Goal: Transaction & Acquisition: Purchase product/service

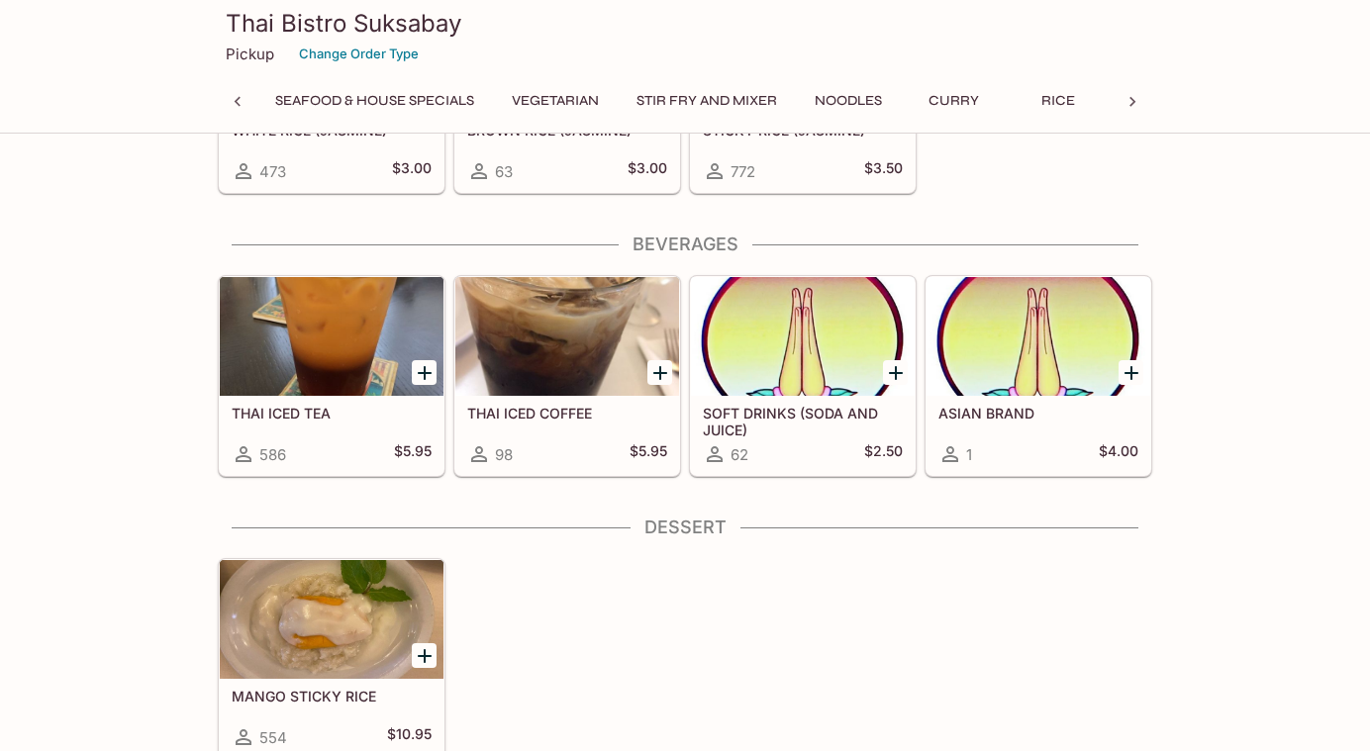
scroll to position [0, 804]
click at [891, 724] on div "MANGO STICKY RICE 554 $10.95" at bounding box center [681, 655] width 942 height 210
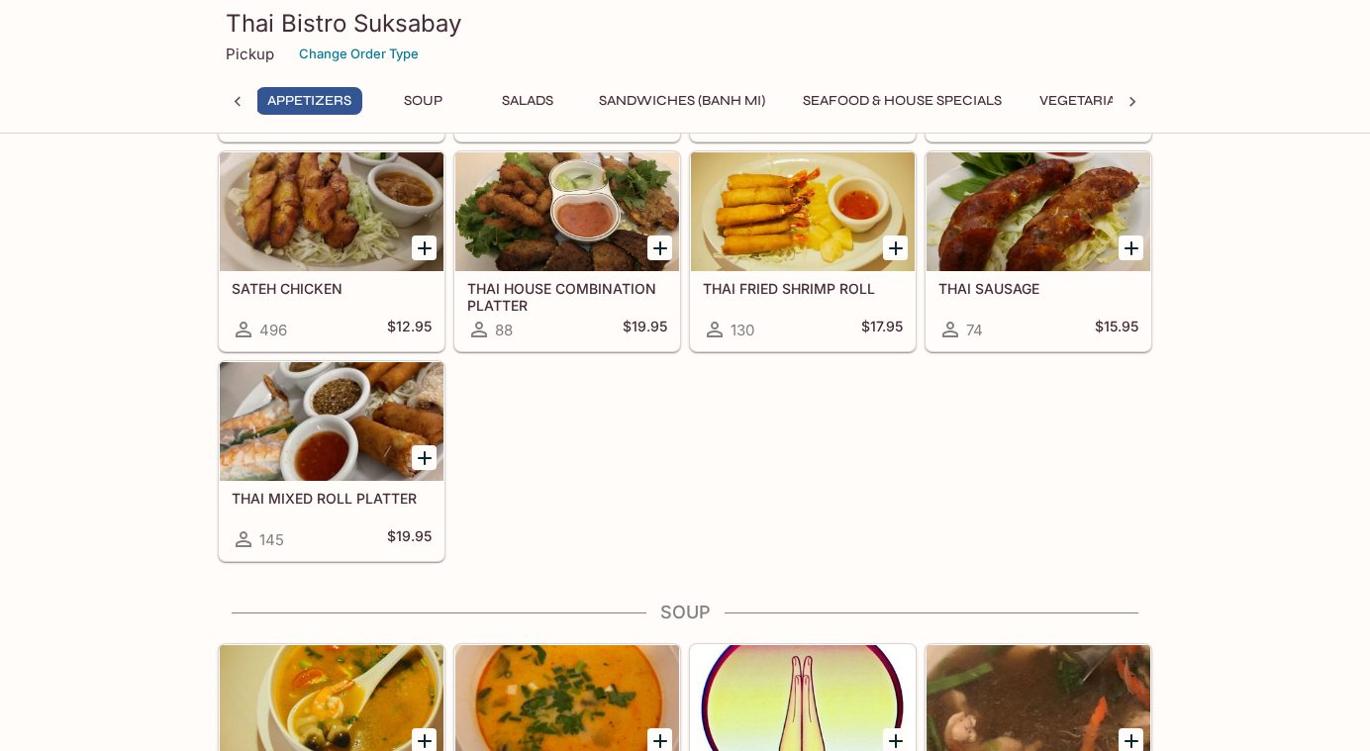
scroll to position [560, 0]
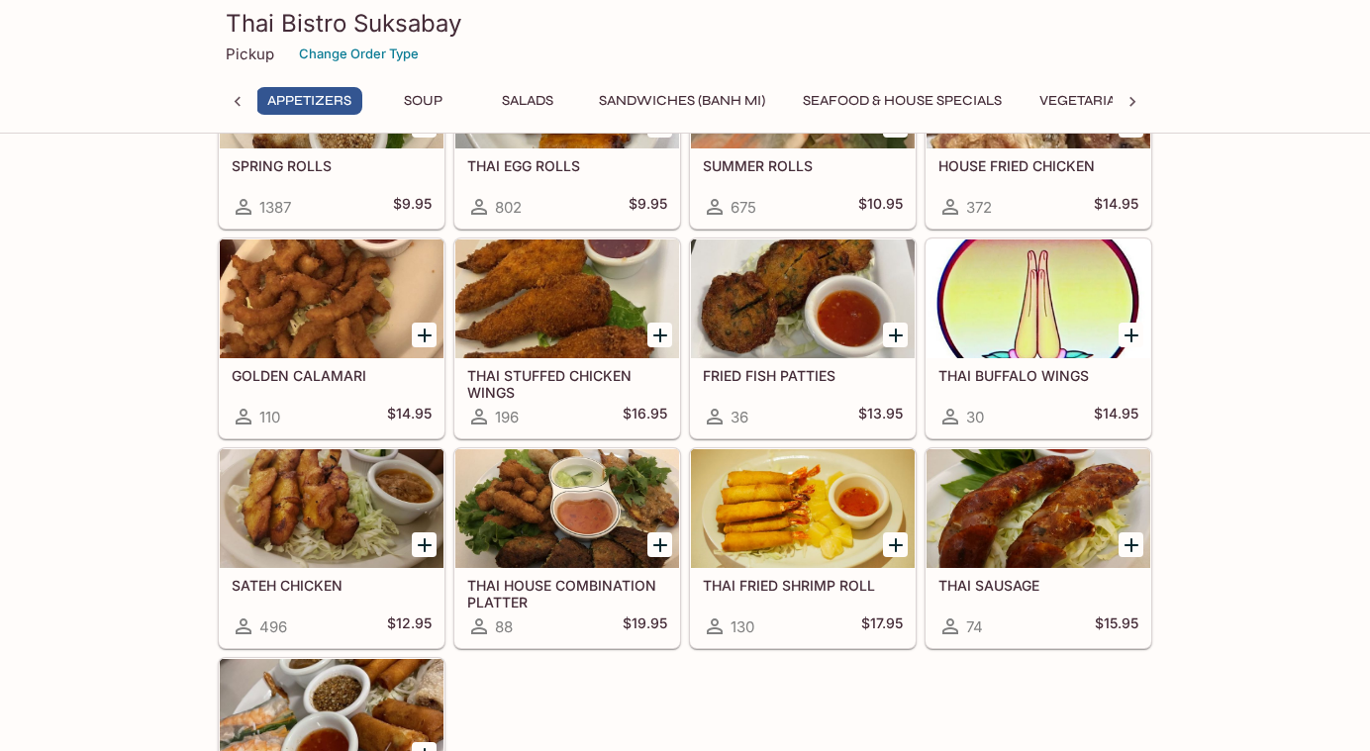
click at [345, 511] on div at bounding box center [332, 508] width 224 height 119
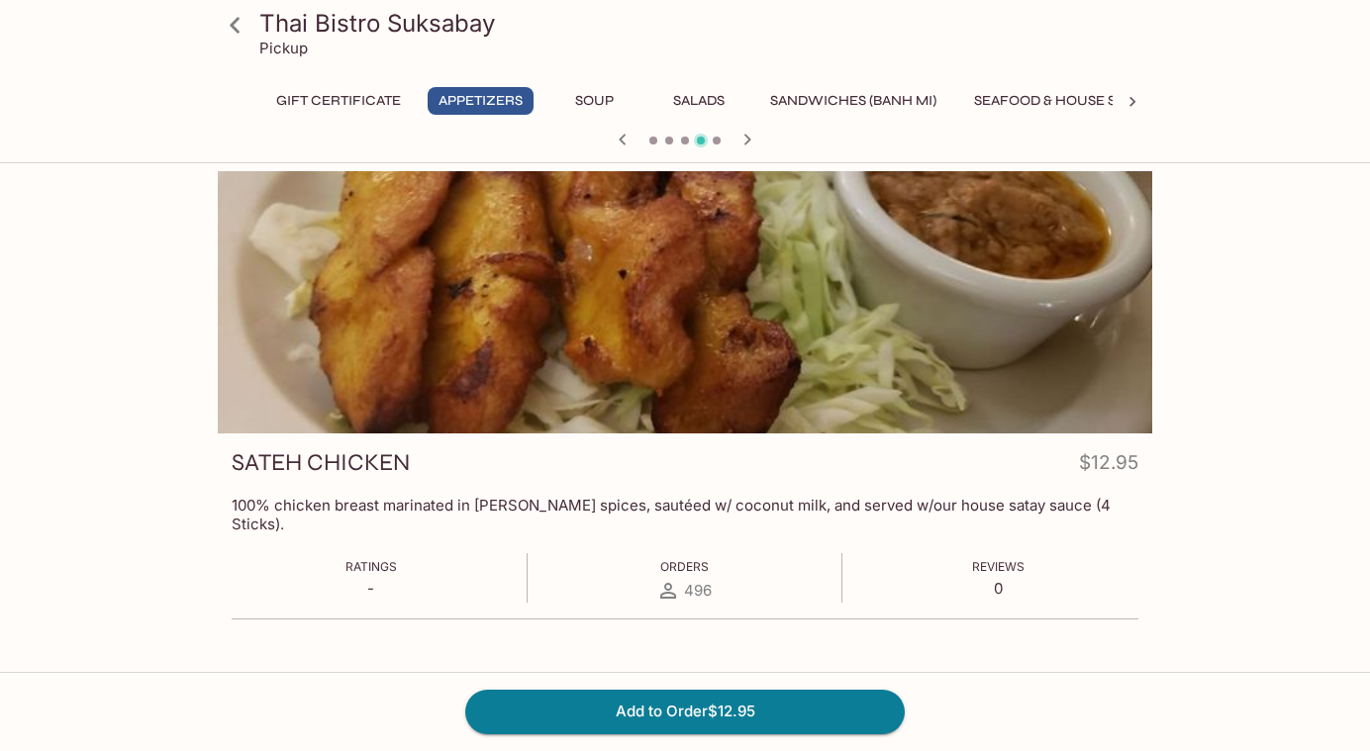
click at [255, 33] on link at bounding box center [234, 24] width 49 height 49
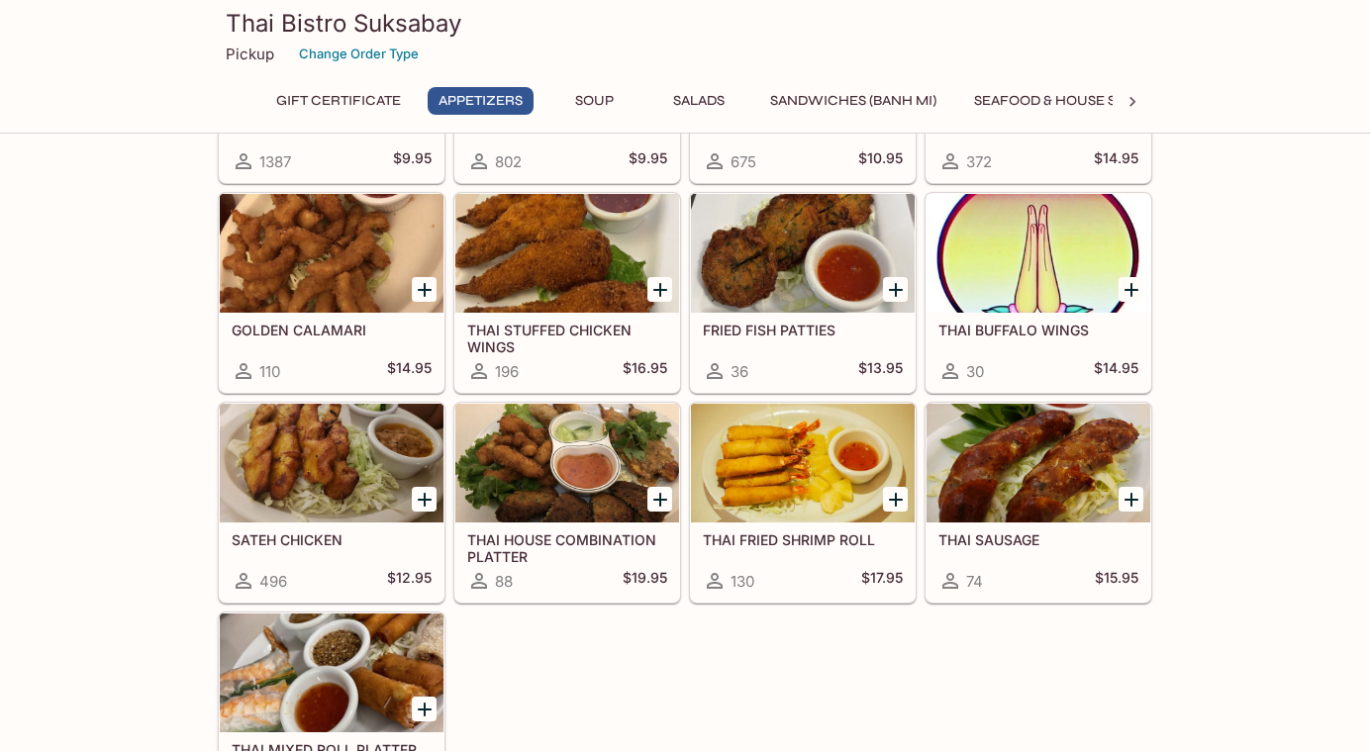
scroll to position [792, 0]
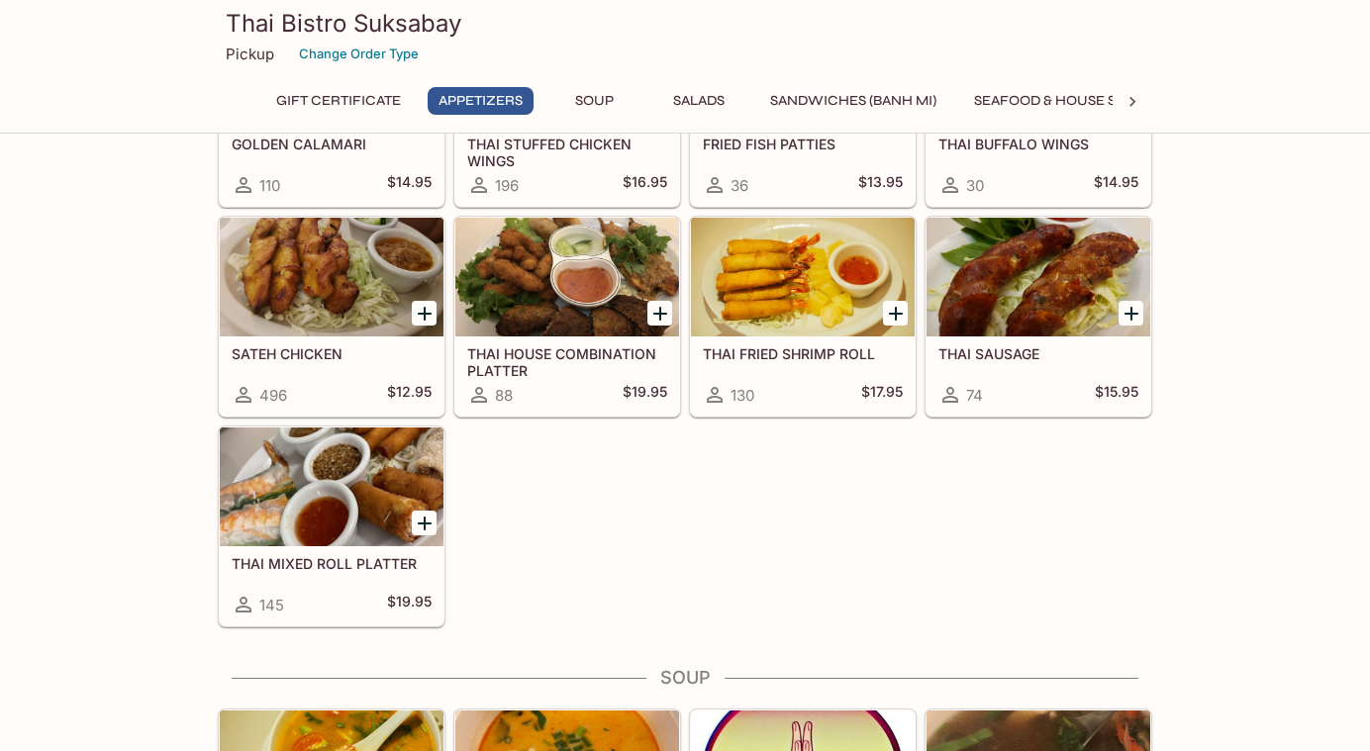
click at [600, 351] on h5 "THAI HOUSE COMBINATION PLATTER" at bounding box center [567, 361] width 200 height 33
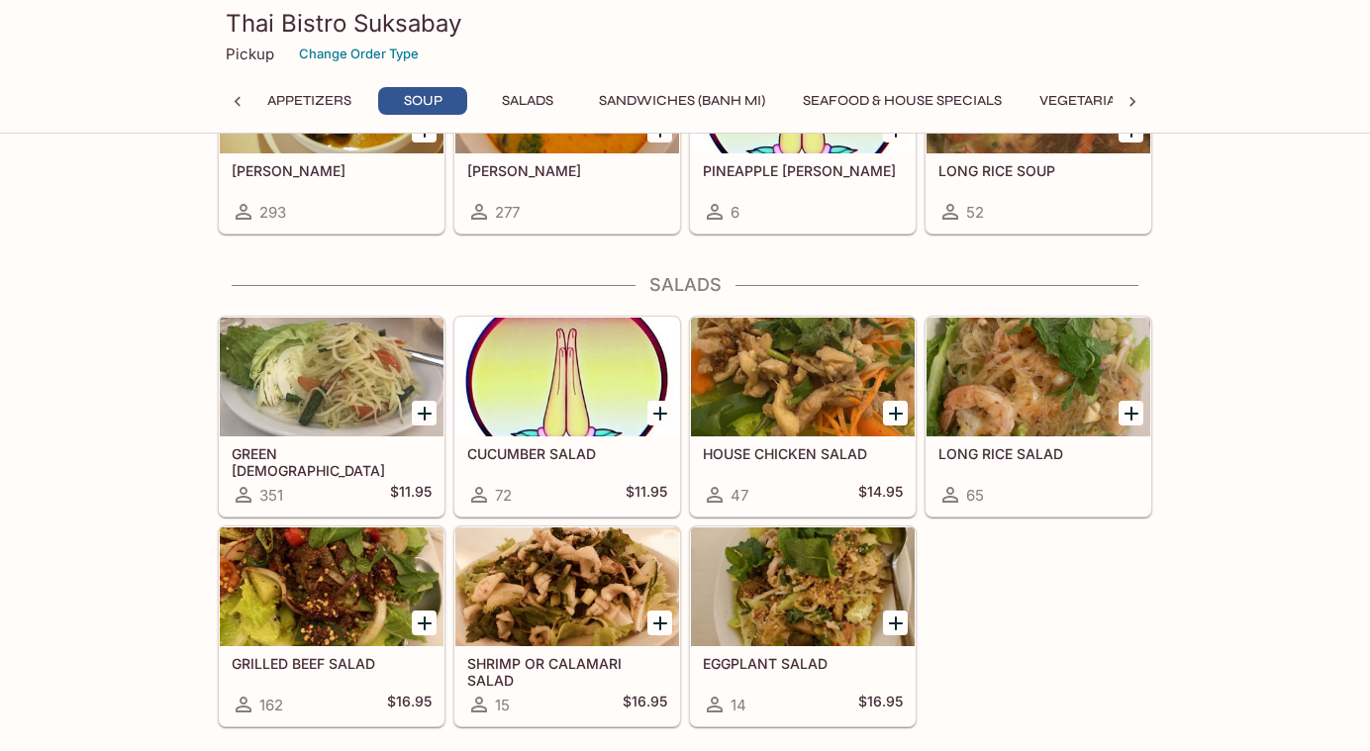
scroll to position [1566, 0]
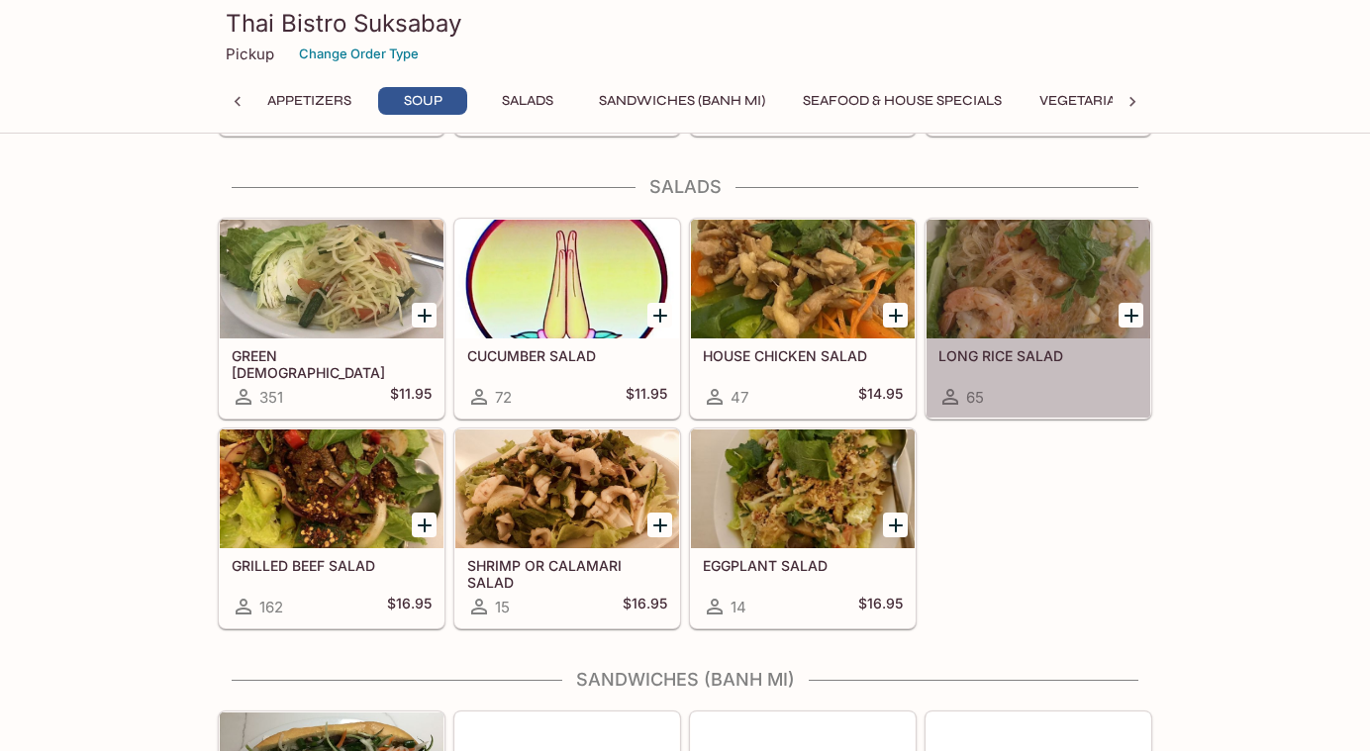
click at [1060, 316] on div at bounding box center [1038, 279] width 224 height 119
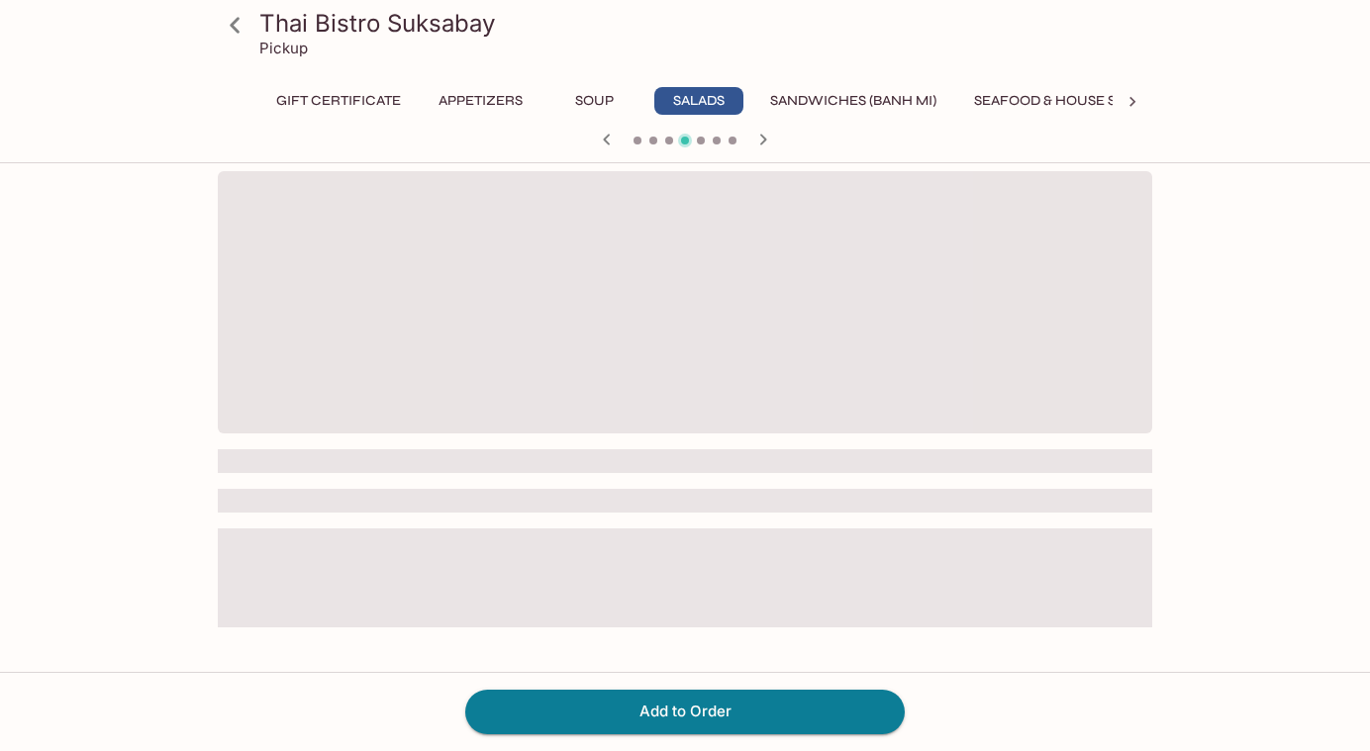
scroll to position [171, 0]
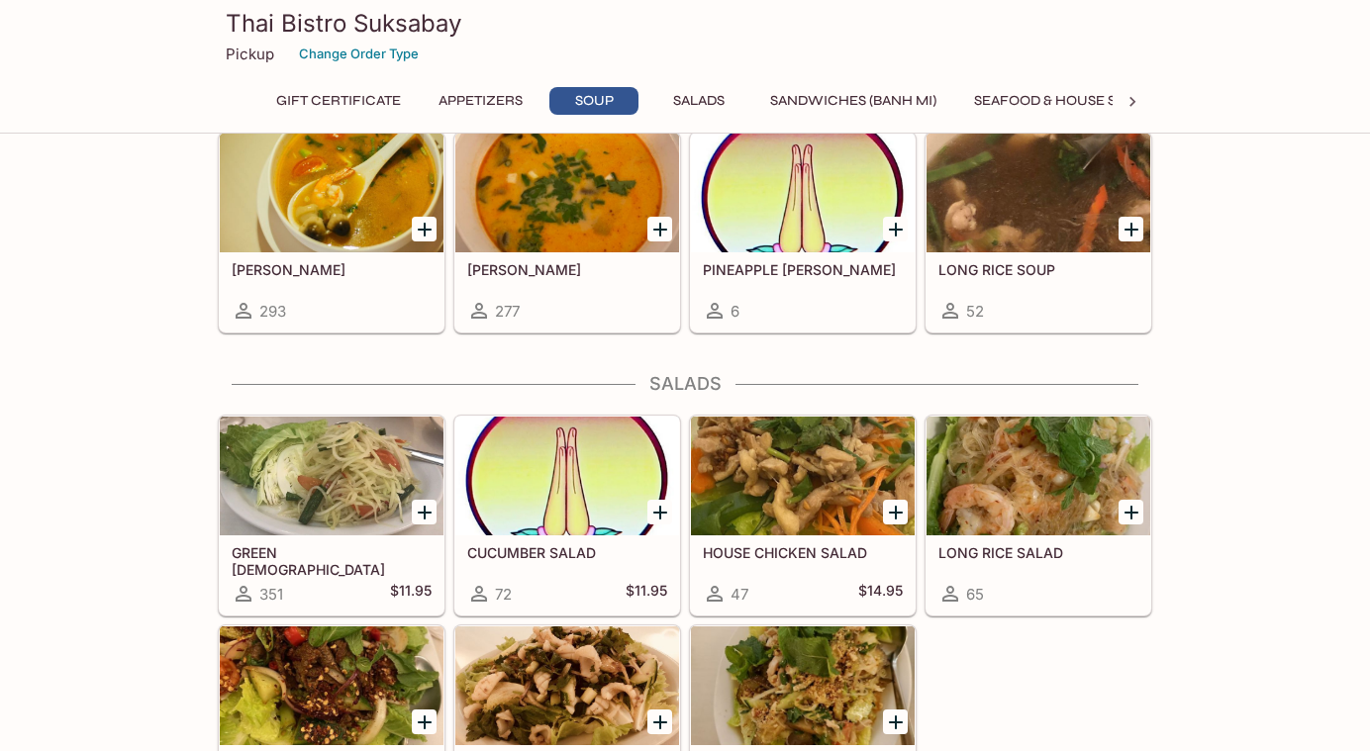
scroll to position [1468, 0]
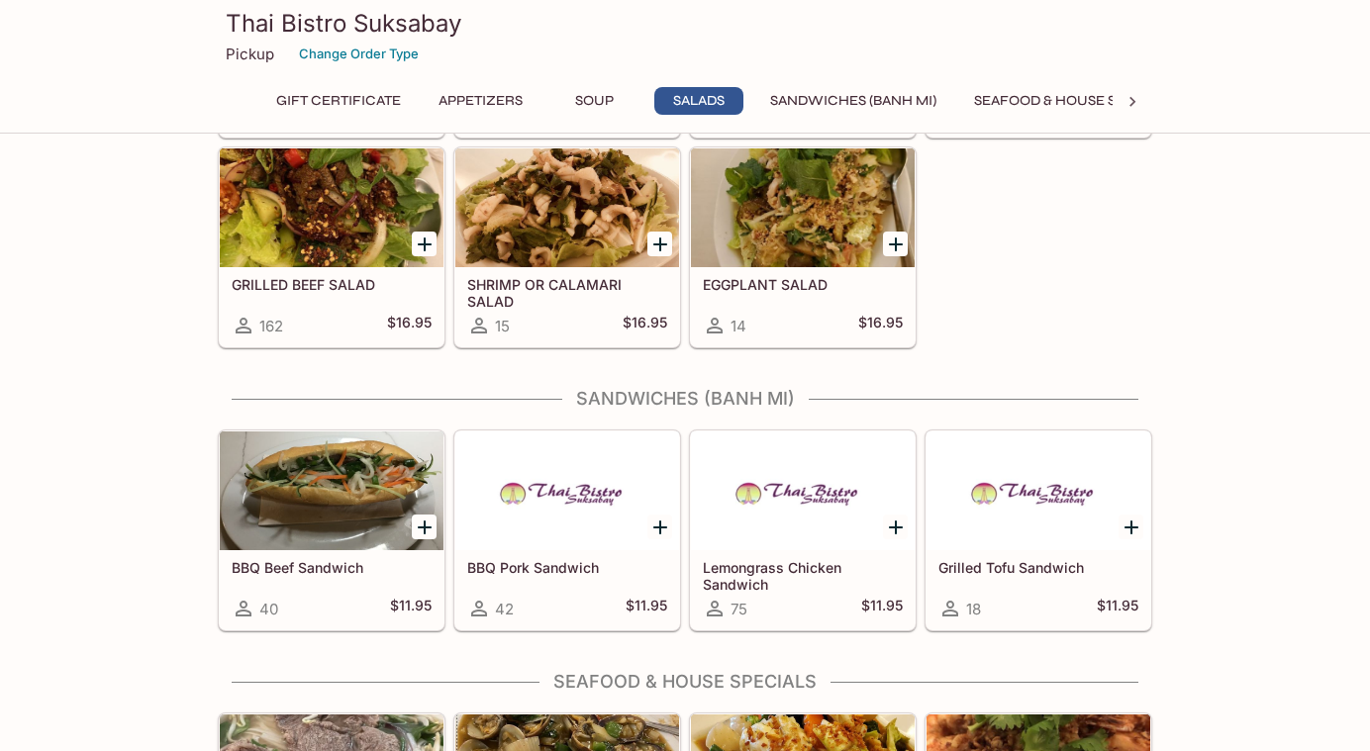
scroll to position [1847, 0]
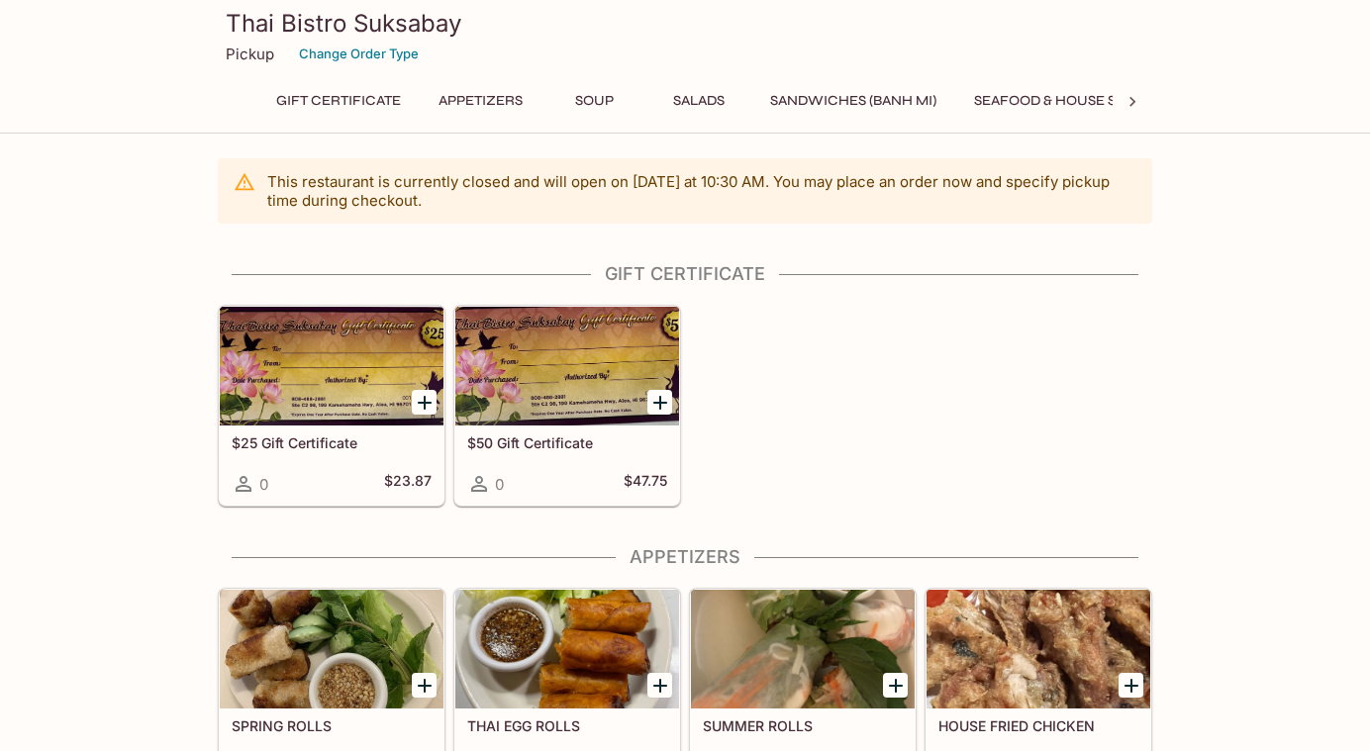
click at [862, 285] on h4 "Gift Certificate" at bounding box center [685, 274] width 934 height 22
